Goal: Find specific page/section: Find specific page/section

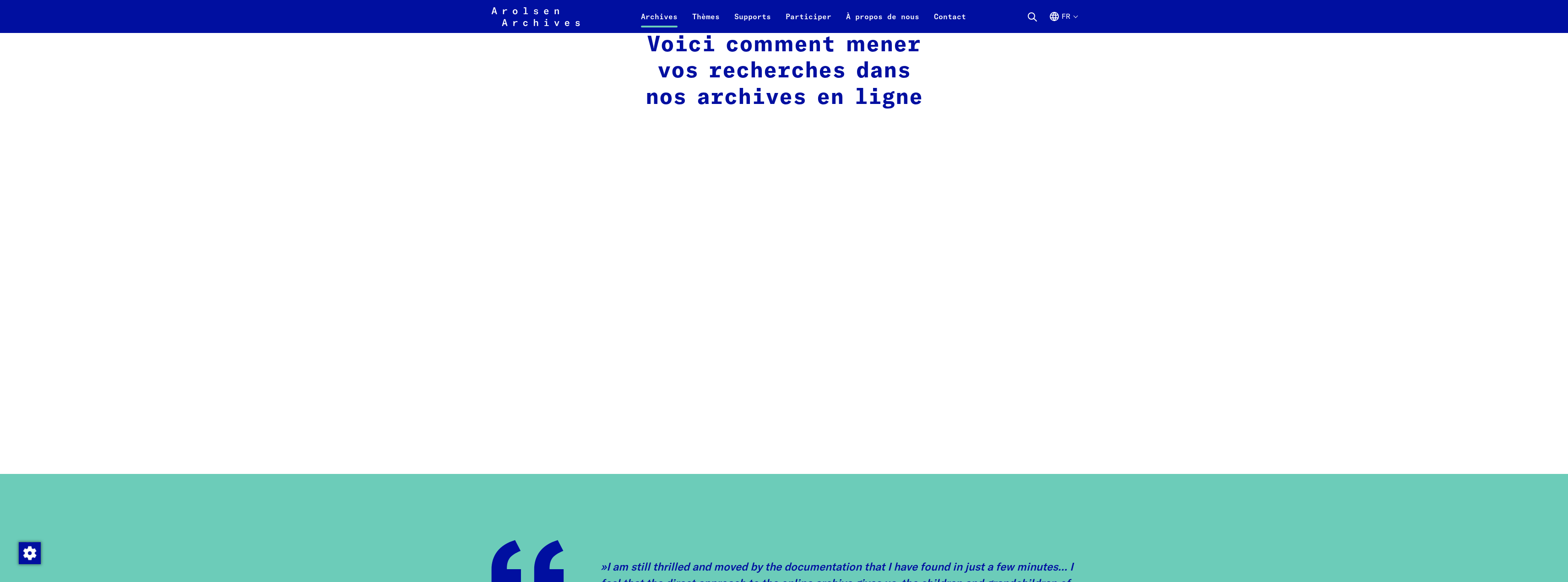
scroll to position [870, 0]
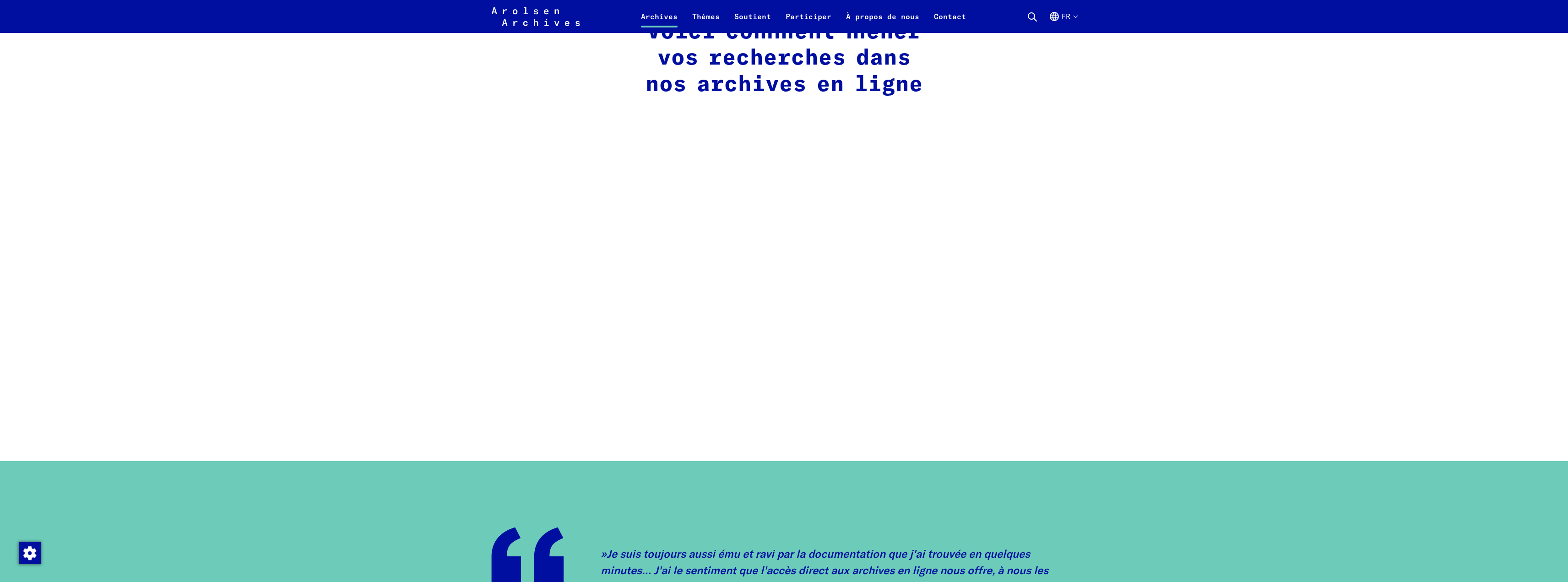
click at [1086, 316] on main "Accueil Archives Recherche en ligne Rechercher dans les archives en ligne Les a…" at bounding box center [784, 406] width 1546 height 2435
click at [1124, 322] on main "Accueil Archives Recherche en ligne Rechercher dans les archives en ligne Les a…" at bounding box center [784, 406] width 1546 height 2435
click at [1092, 329] on main "Accueil Archives Recherche en ligne Rechercher dans les archives en ligne Les a…" at bounding box center [784, 406] width 1546 height 2435
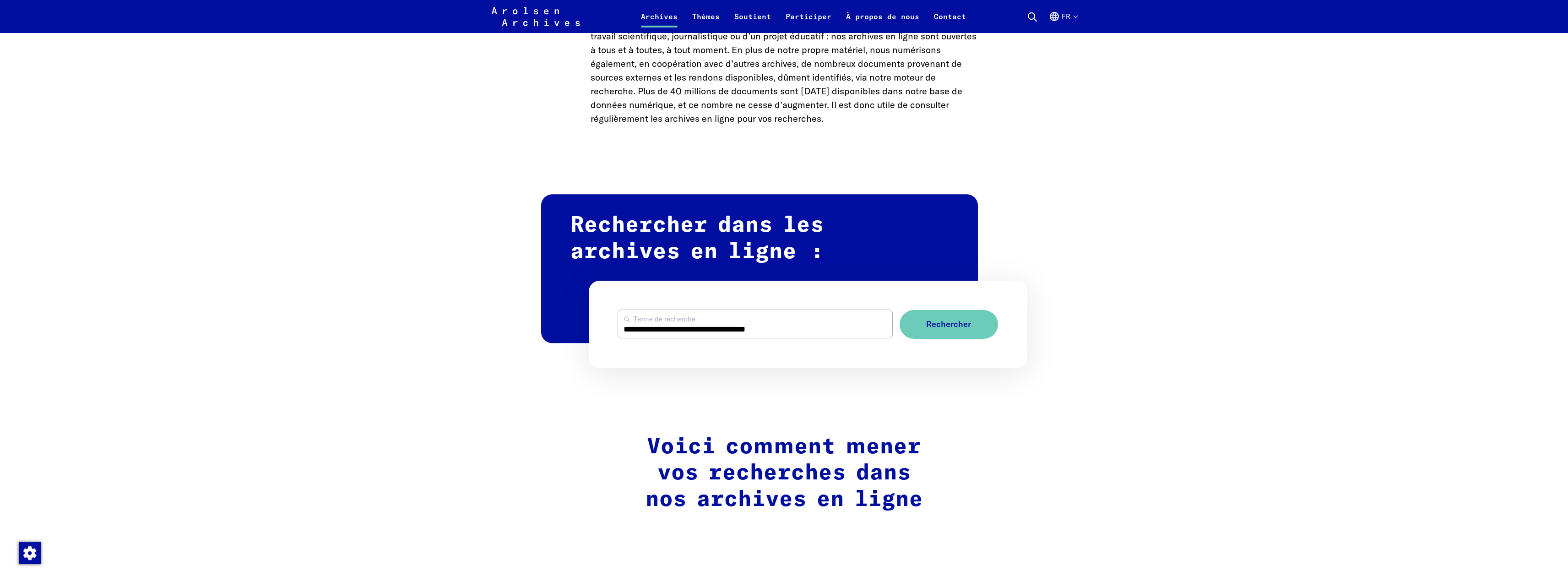
scroll to position [504, 0]
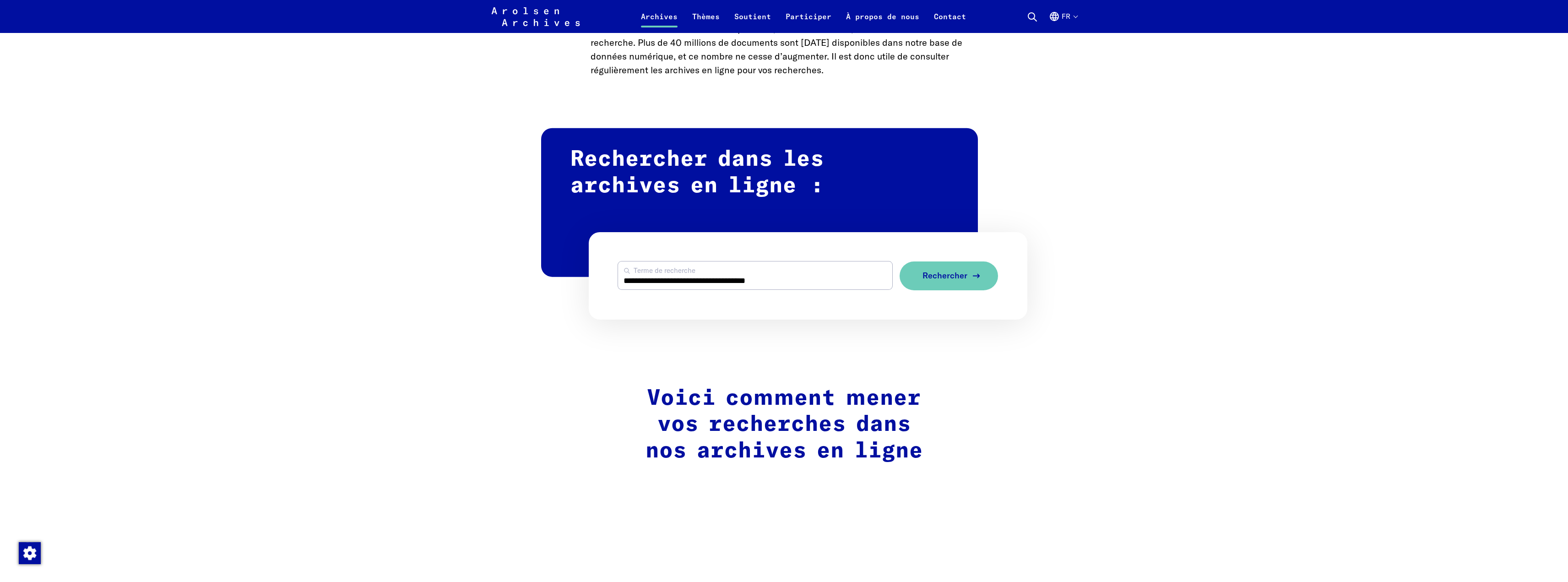
click at [972, 276] on icon "submit" at bounding box center [977, 276] width 11 height 11
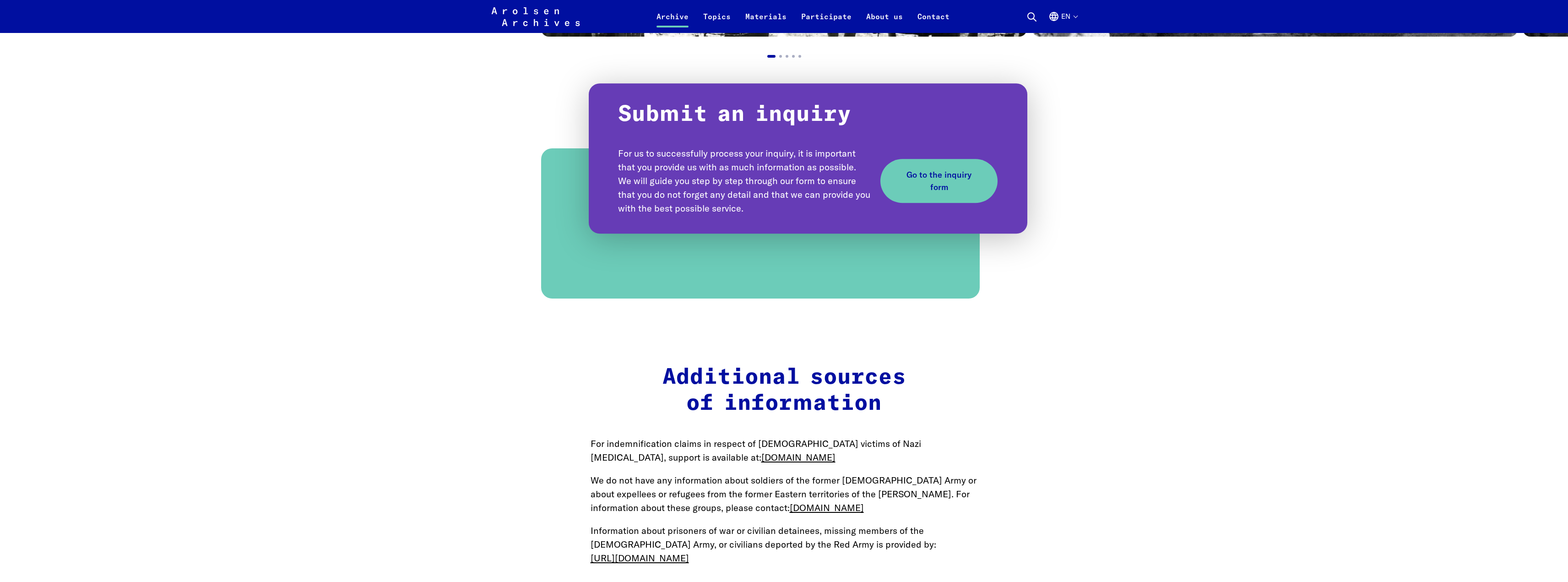
scroll to position [1039, 0]
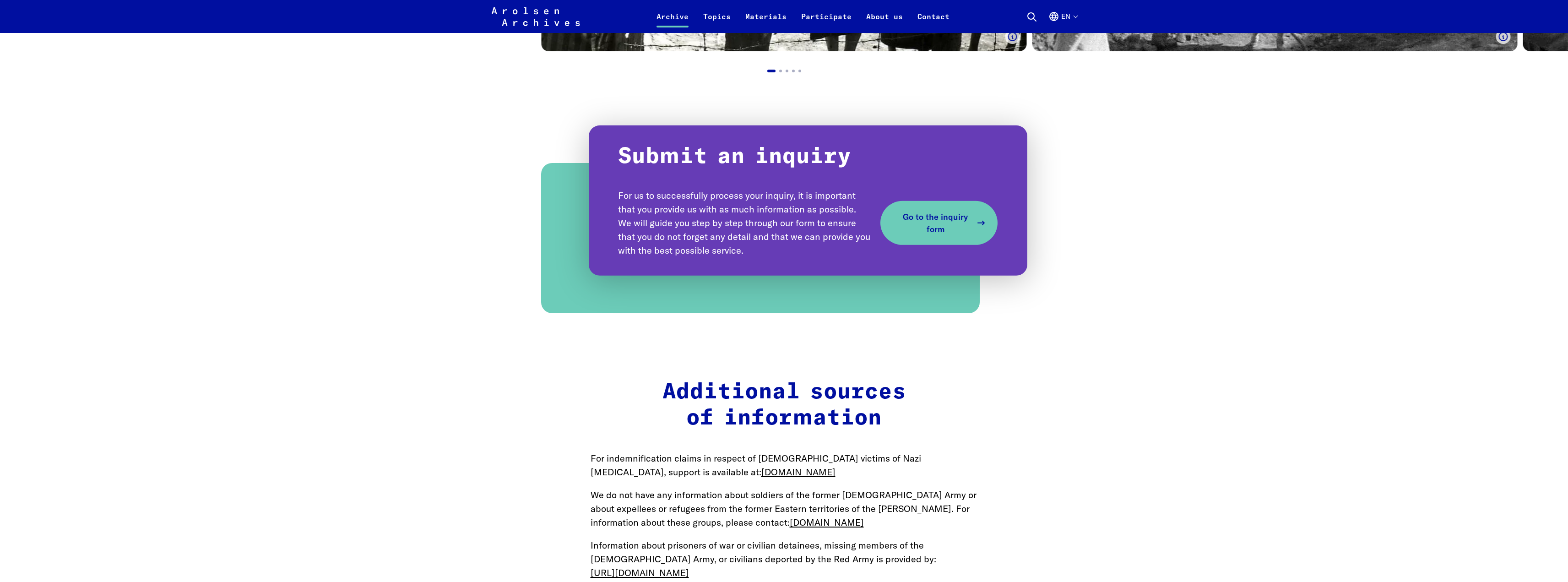
click at [941, 220] on span "Go to the inquiry form" at bounding box center [935, 222] width 74 height 25
